Goal: Transaction & Acquisition: Obtain resource

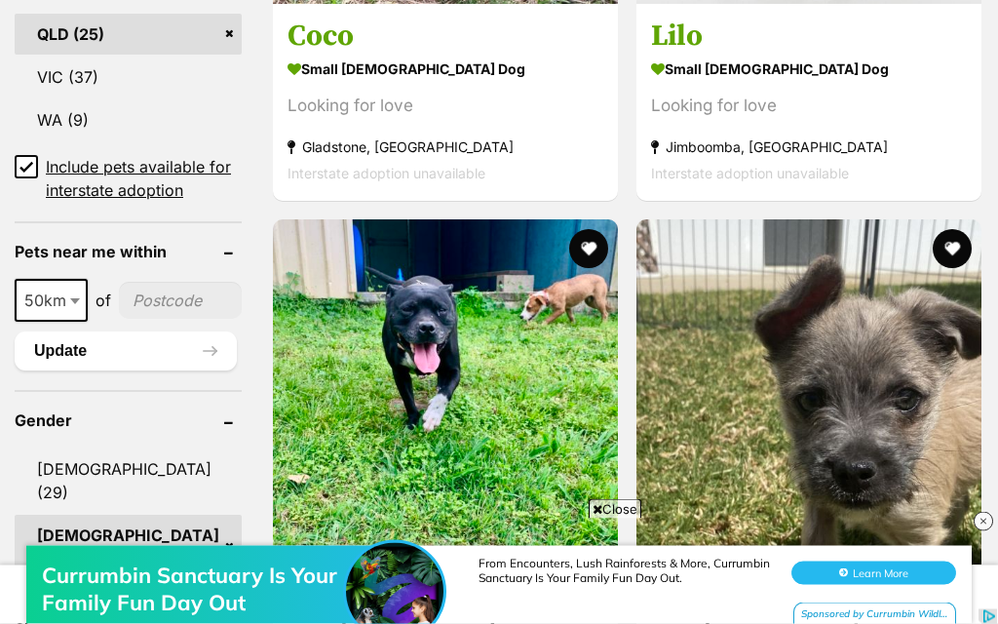
scroll to position [1286, 0]
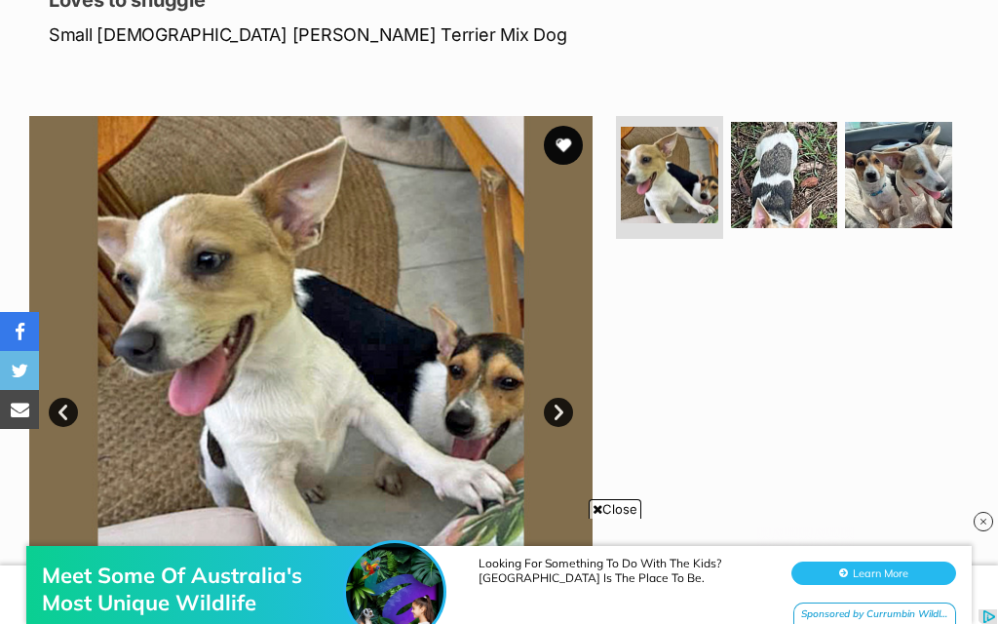
click at [562, 400] on link "Next" at bounding box center [558, 412] width 29 height 29
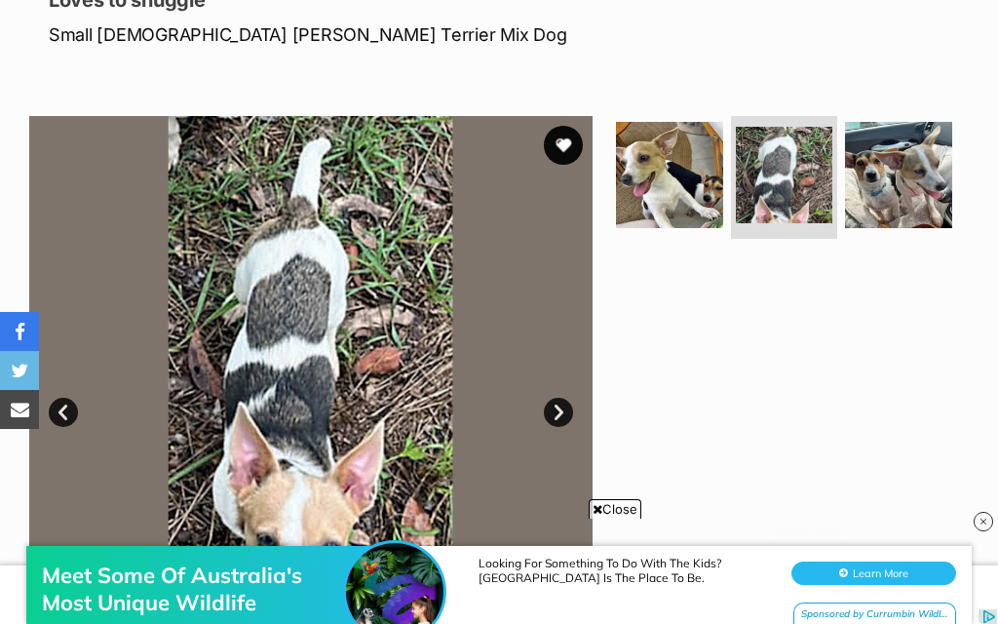
click at [570, 398] on img at bounding box center [311, 398] width 564 height 564
click at [546, 411] on link "Next" at bounding box center [558, 412] width 29 height 29
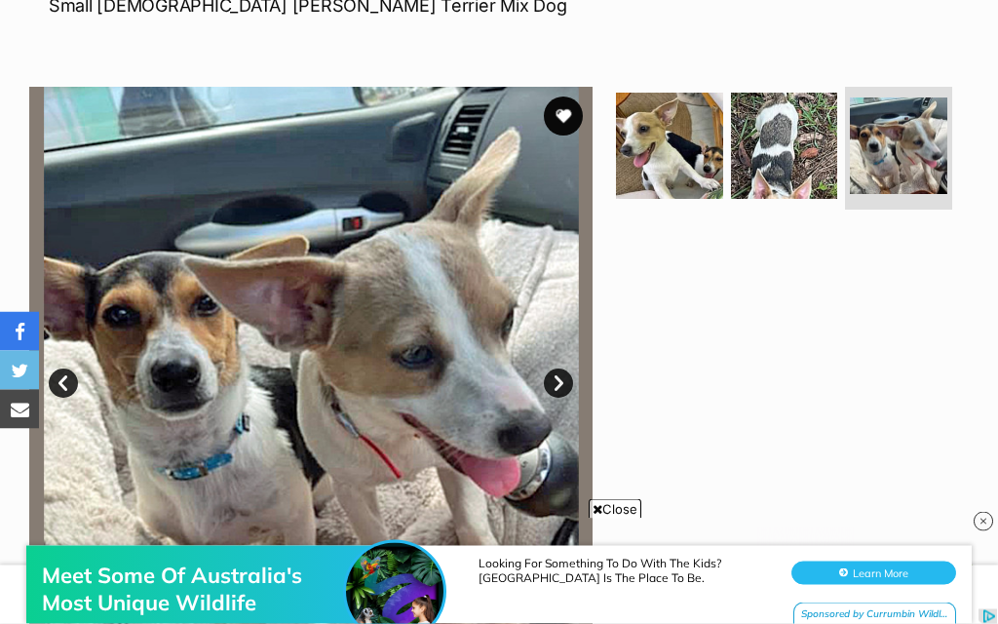
scroll to position [321, 0]
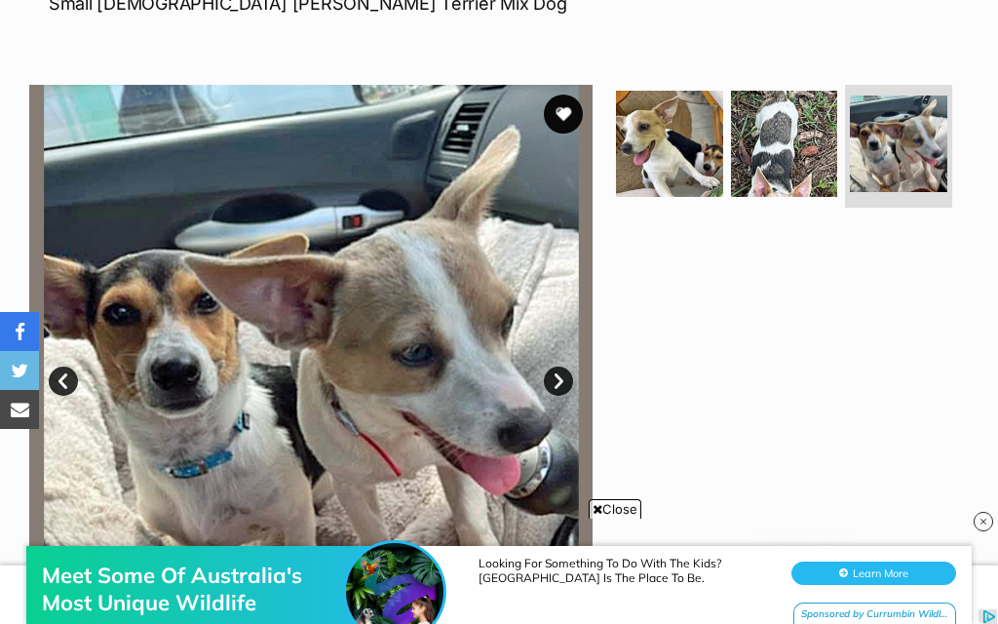
click at [657, 132] on img at bounding box center [669, 144] width 107 height 107
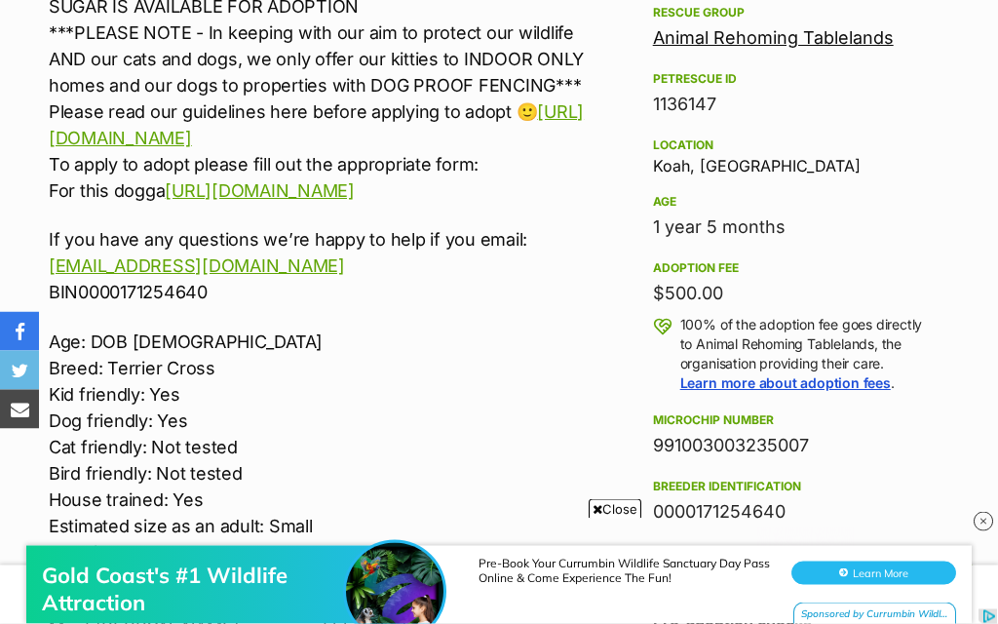
scroll to position [1106, 0]
